Goal: Manage account settings

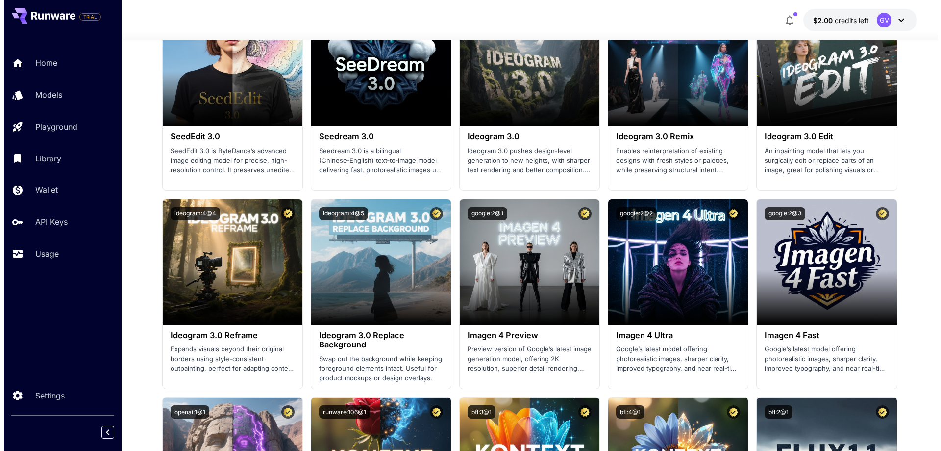
scroll to position [1324, 0]
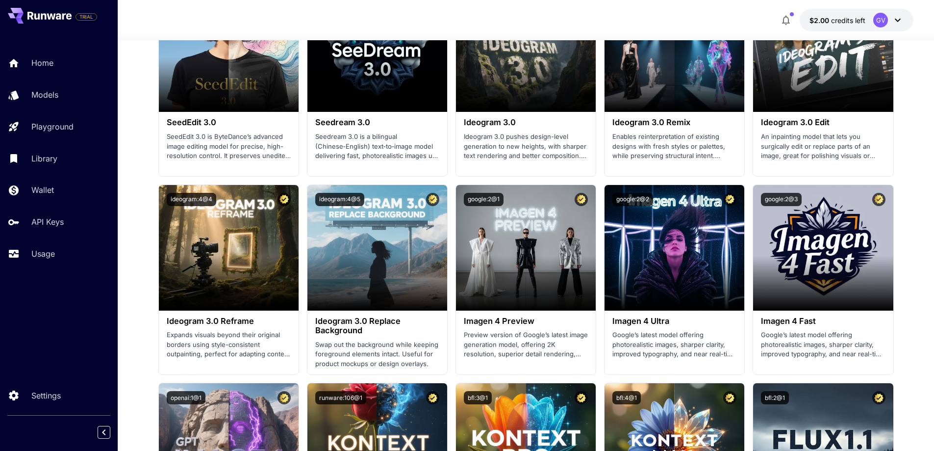
click at [887, 15] on div "GV" at bounding box center [888, 20] width 30 height 15
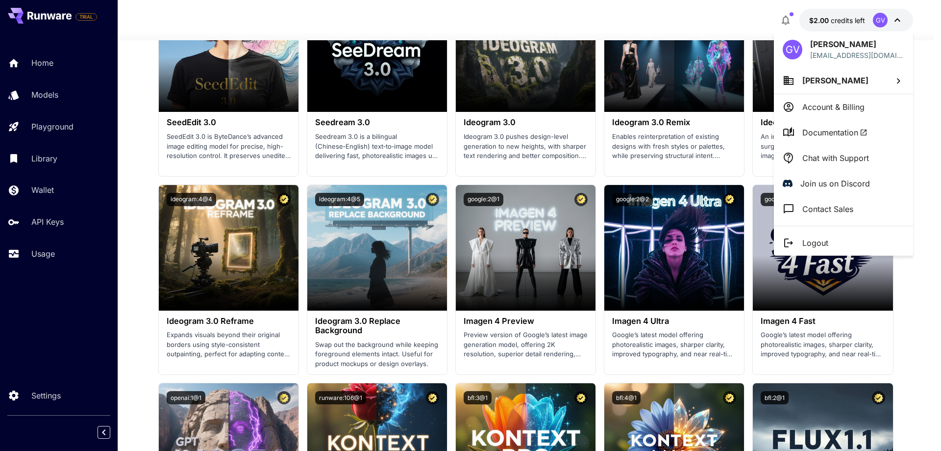
click at [856, 114] on li "Account & Billing" at bounding box center [843, 106] width 139 height 25
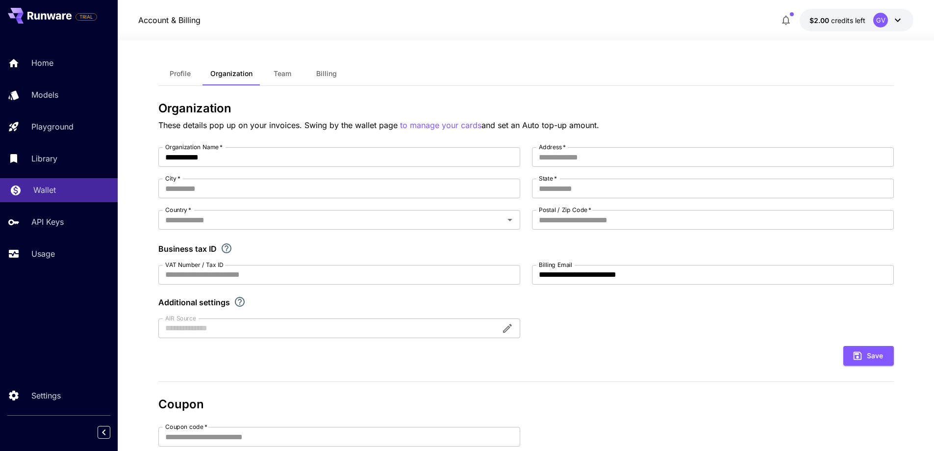
click at [64, 192] on div "Wallet" at bounding box center [71, 190] width 76 height 12
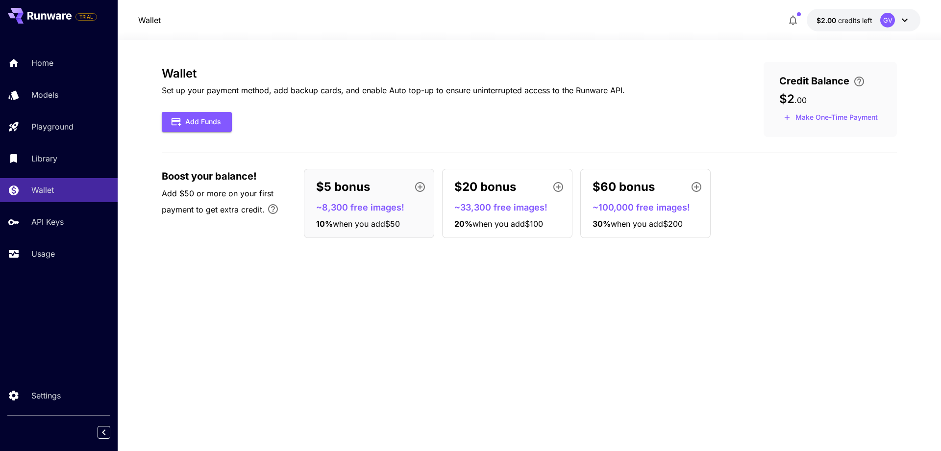
click at [885, 17] on div "GV" at bounding box center [888, 20] width 15 height 15
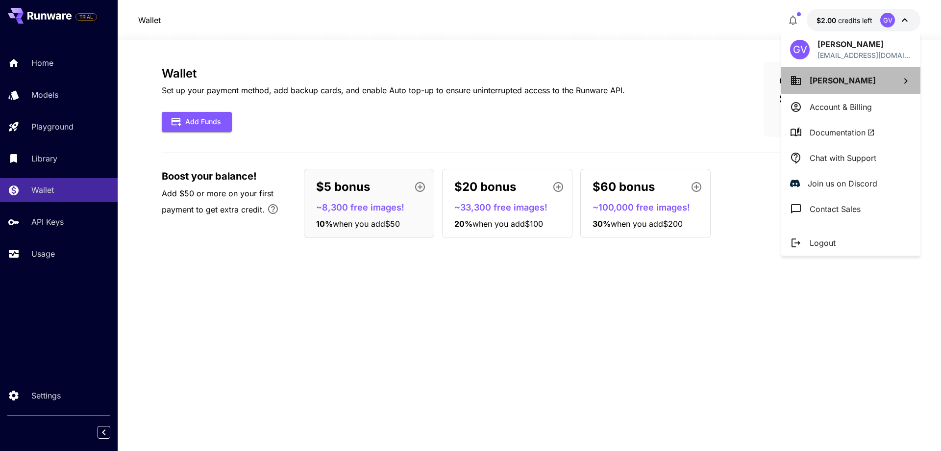
click at [844, 80] on span "Gilson Veit" at bounding box center [843, 81] width 66 height 10
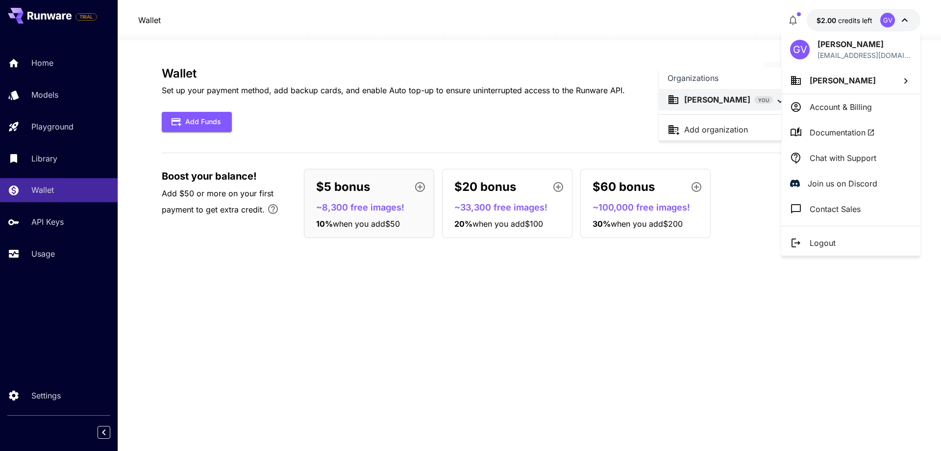
click at [69, 88] on div at bounding box center [470, 225] width 941 height 451
click at [65, 68] on div at bounding box center [470, 225] width 941 height 451
